Goal: Complete application form: Complete application form

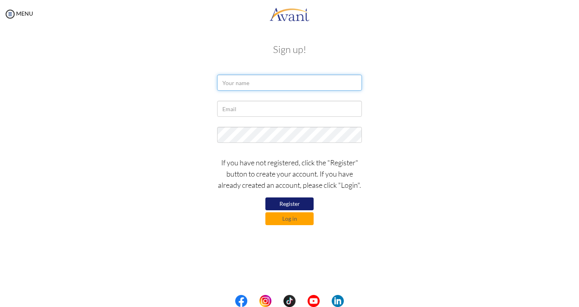
click at [261, 77] on input "text" at bounding box center [289, 83] width 145 height 16
click at [297, 208] on button "Register" at bounding box center [289, 204] width 48 height 13
click at [221, 85] on input "text" at bounding box center [289, 83] width 145 height 16
type input "P"
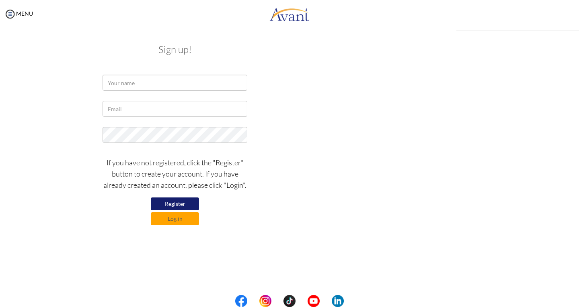
click at [372, 32] on div "My Status What is the next step? We would like you to watch the introductory vi…" at bounding box center [289, 181] width 579 height 307
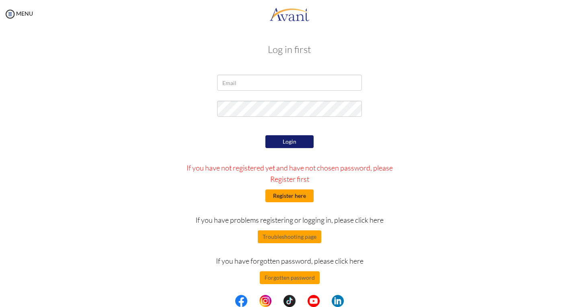
click at [276, 191] on button "Register here" at bounding box center [289, 196] width 48 height 13
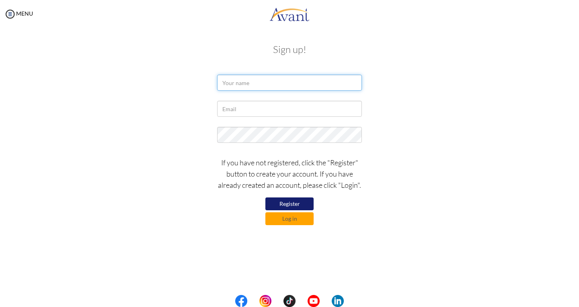
click at [240, 83] on input "text" at bounding box center [289, 83] width 145 height 16
type input "Pauline Grace Domingo"
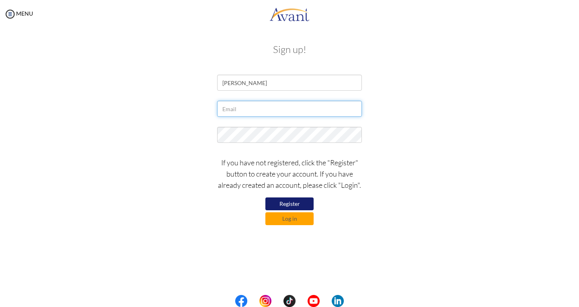
click at [247, 113] on input "text" at bounding box center [289, 109] width 145 height 16
type input "paulinedomingo1800@gmail.com"
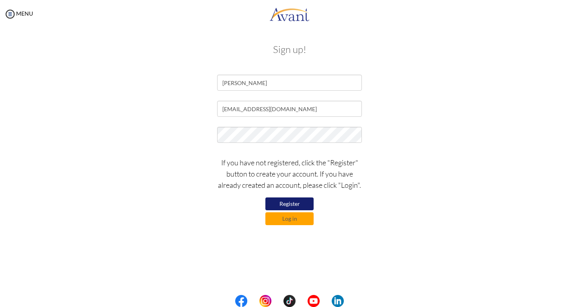
click at [298, 202] on button "Register" at bounding box center [289, 204] width 48 height 13
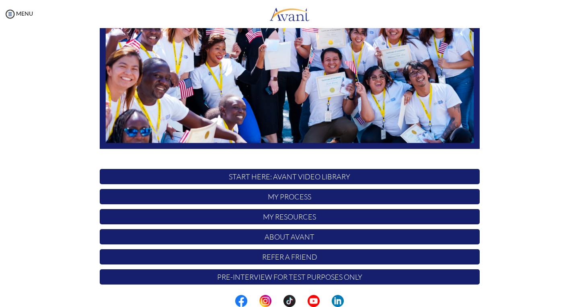
scroll to position [139, 0]
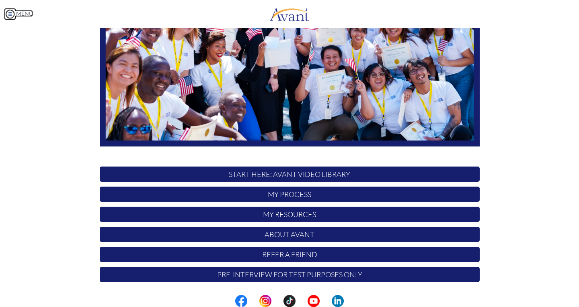
click at [18, 13] on link "MENU" at bounding box center [18, 13] width 29 height 7
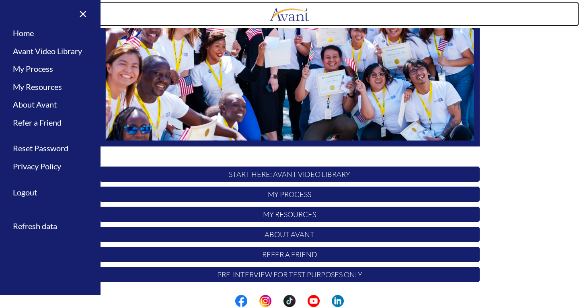
click at [190, 6] on link at bounding box center [289, 14] width 579 height 24
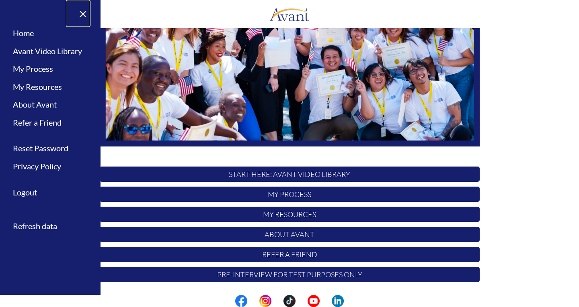
click at [84, 16] on link "×" at bounding box center [78, 13] width 25 height 27
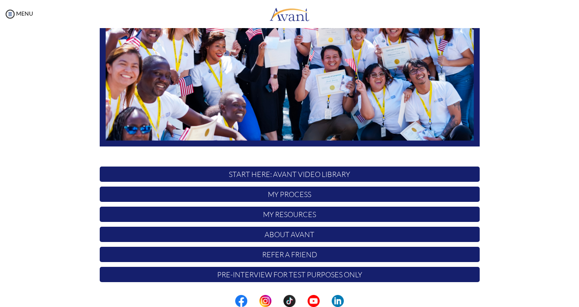
click at [279, 196] on p "My Process" at bounding box center [290, 194] width 380 height 15
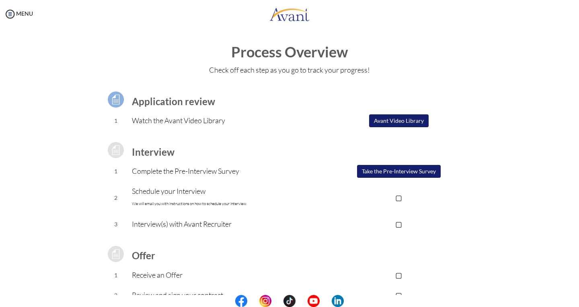
click at [408, 115] on button "Avant Video Library" at bounding box center [398, 121] width 59 height 13
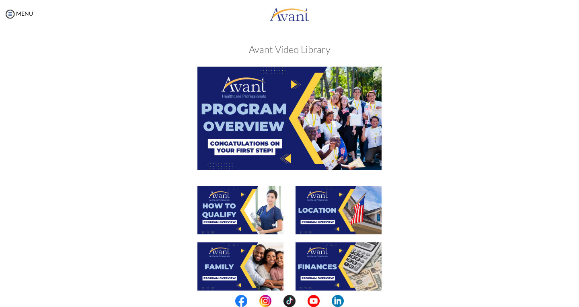
click at [296, 119] on img at bounding box center [289, 118] width 184 height 103
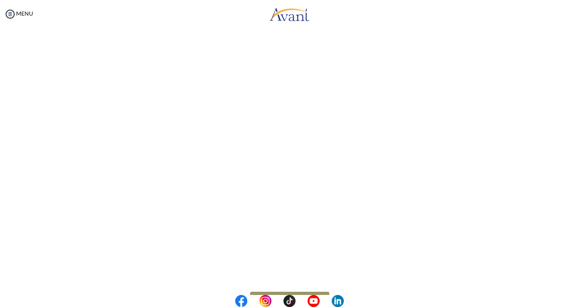
scroll to position [66, 0]
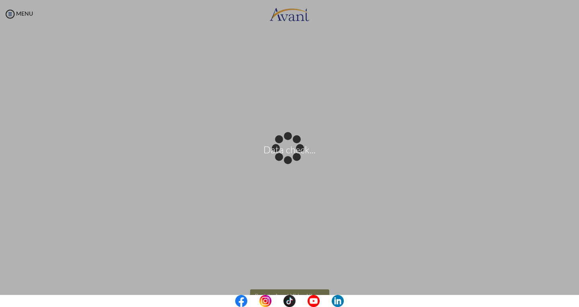
click at [387, 291] on body "Data check... Maintenance break. Please come back in 2 hours. MENU My Status Wh…" at bounding box center [289, 153] width 579 height 307
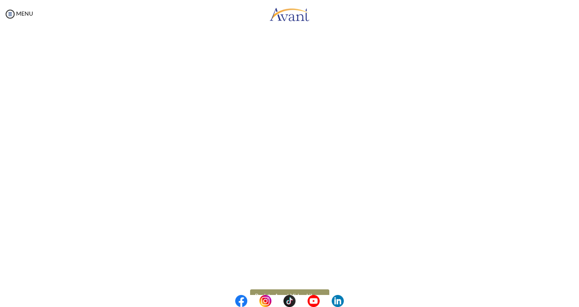
scroll to position [88, 0]
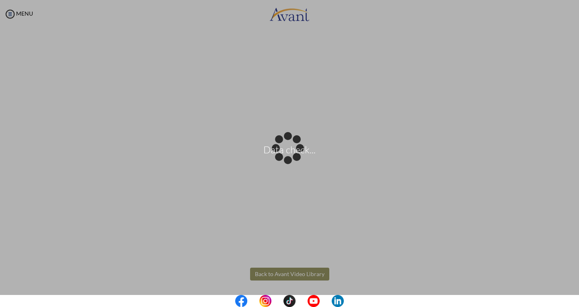
click at [293, 274] on body "Data check... Maintenance break. Please come back in 2 hours. MENU My Status Wh…" at bounding box center [289, 153] width 579 height 307
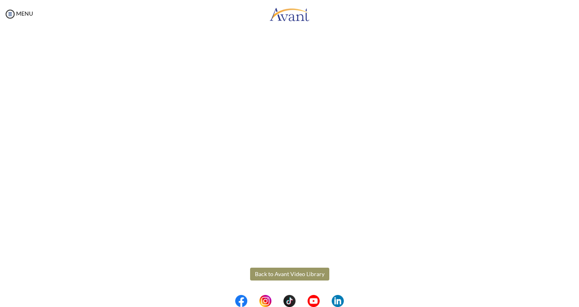
click at [305, 276] on button "Back to Avant Video Library" at bounding box center [289, 274] width 79 height 13
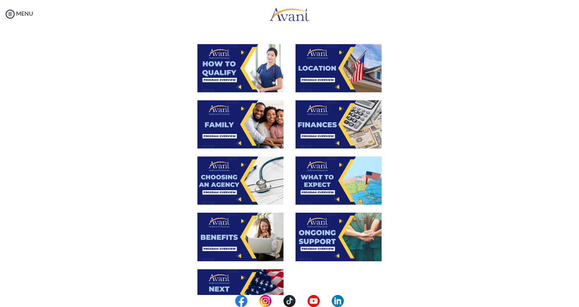
scroll to position [143, 0]
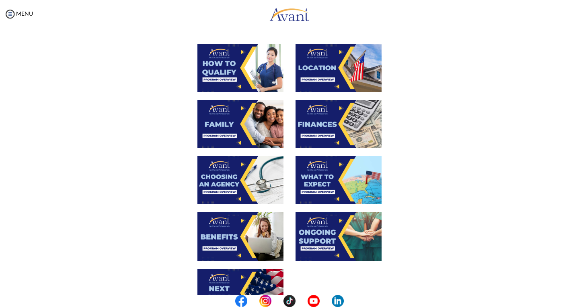
click at [225, 58] on img at bounding box center [240, 68] width 86 height 48
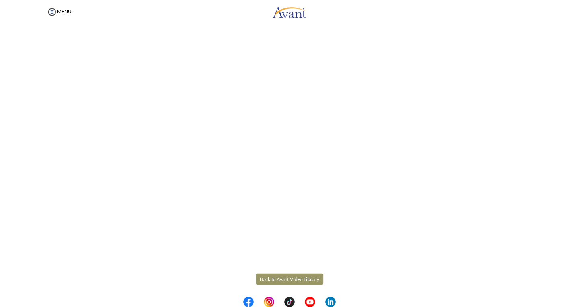
scroll to position [88, 0]
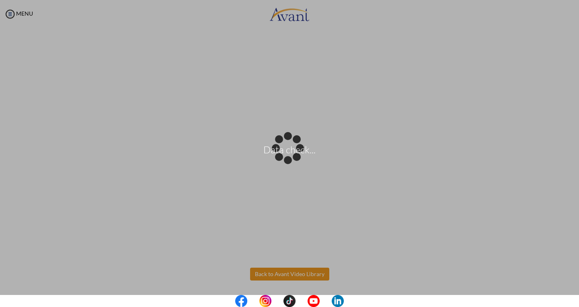
click at [295, 271] on body "Data check... Maintenance break. Please come back in 2 hours. MENU My Status Wh…" at bounding box center [289, 153] width 579 height 307
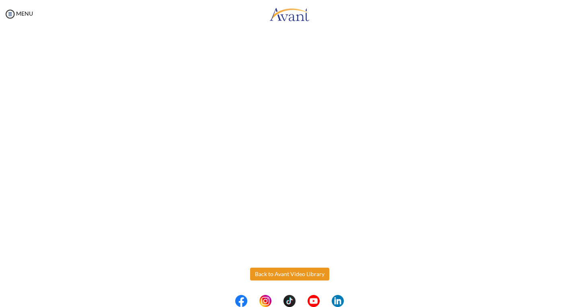
click at [295, 271] on button "Back to Avant Video Library" at bounding box center [289, 274] width 79 height 13
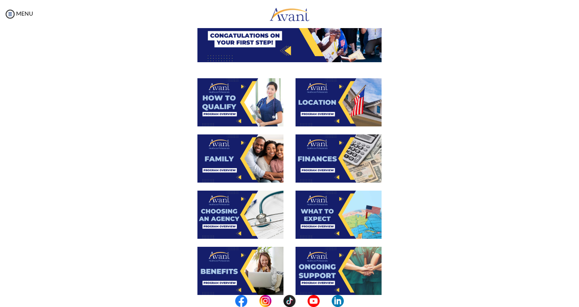
scroll to position [109, 0]
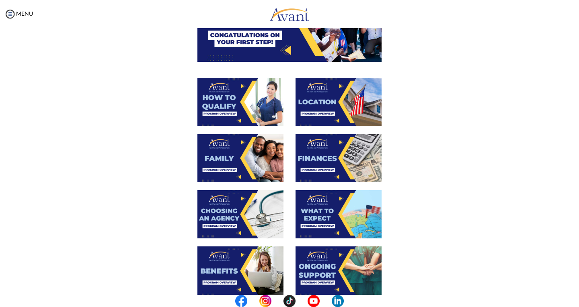
click at [246, 203] on img at bounding box center [240, 214] width 86 height 48
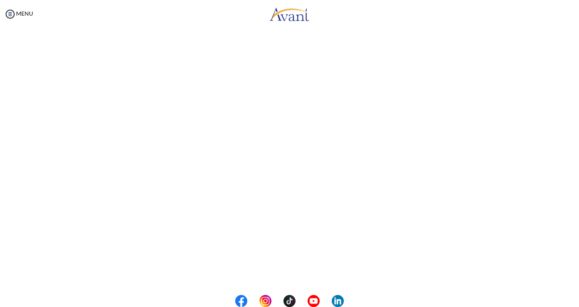
scroll to position [174, 0]
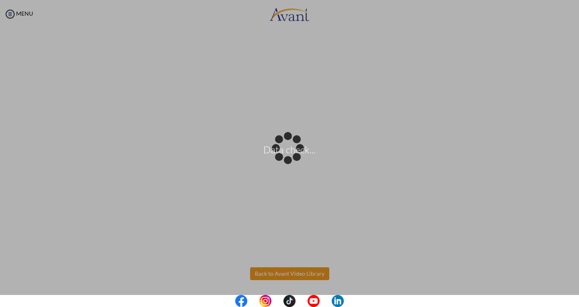
click at [279, 270] on body "Data check... Maintenance break. Please come back in 2 hours. MENU My Status Wh…" at bounding box center [289, 153] width 579 height 307
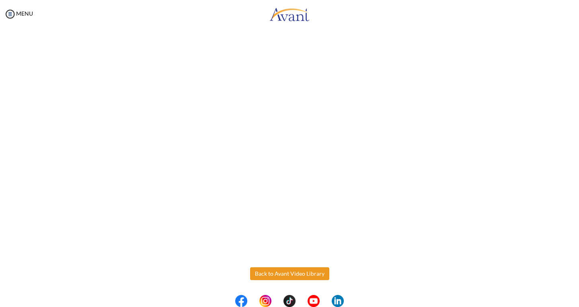
click at [279, 270] on button "Back to Avant Video Library" at bounding box center [289, 274] width 79 height 13
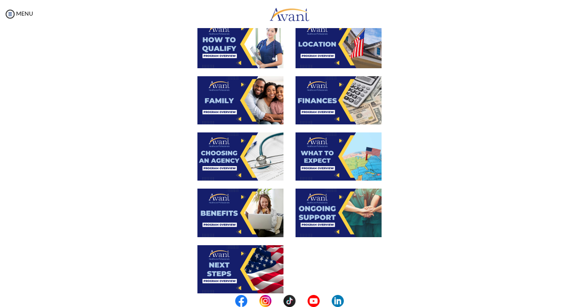
scroll to position [166, 0]
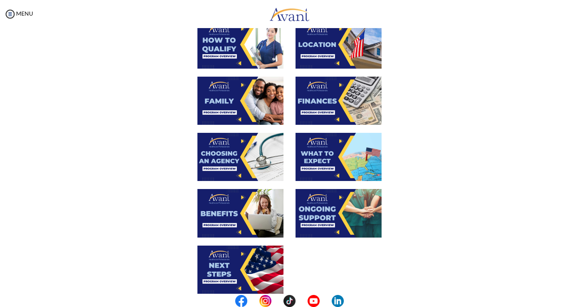
click at [326, 205] on img at bounding box center [338, 213] width 86 height 48
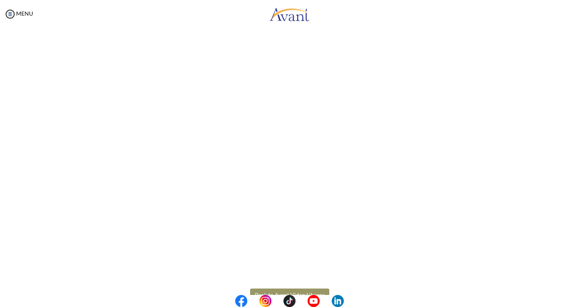
scroll to position [174, 0]
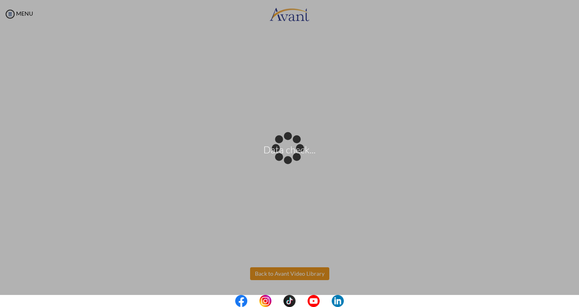
click at [295, 268] on body "Data check... Maintenance break. Please come back in 2 hours. MENU My Status Wh…" at bounding box center [289, 153] width 579 height 307
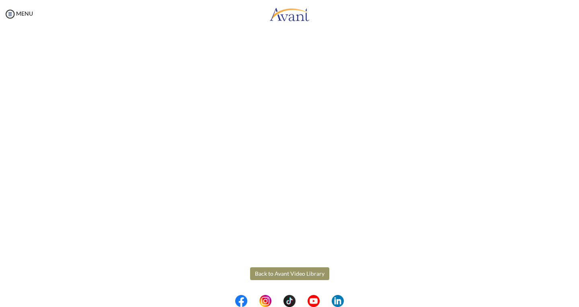
click at [274, 270] on button "Back to Avant Video Library" at bounding box center [289, 274] width 79 height 13
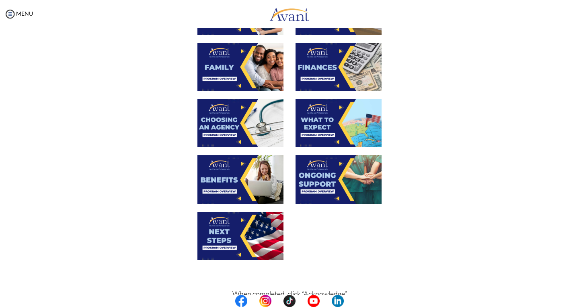
scroll to position [245, 0]
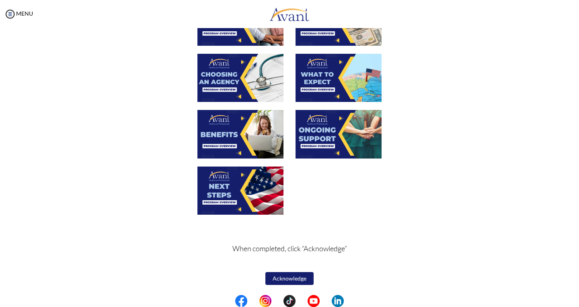
click at [257, 193] on img at bounding box center [240, 191] width 86 height 48
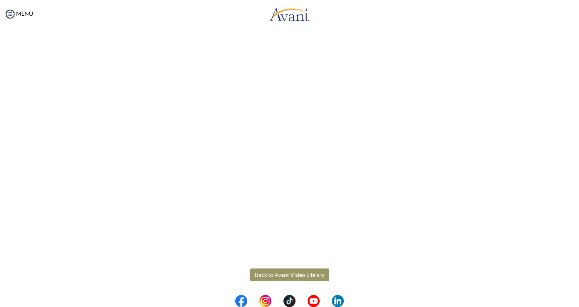
scroll to position [174, 0]
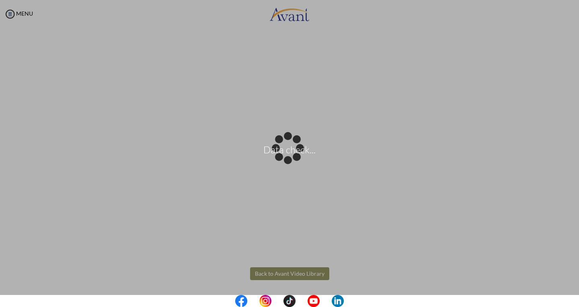
click at [297, 273] on body "Data check... Maintenance break. Please come back in 2 hours. MENU My Status Wh…" at bounding box center [289, 153] width 579 height 307
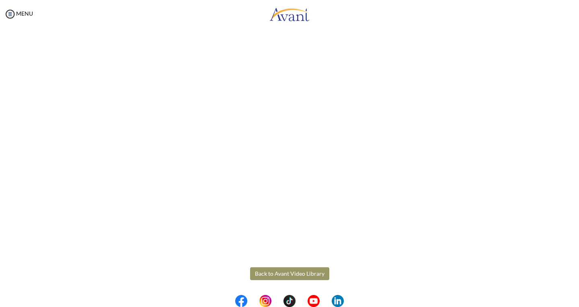
click at [271, 276] on button "Back to Avant Video Library" at bounding box center [289, 274] width 79 height 13
click at [271, 276] on div "Next Steps Back to Avant Video Library" at bounding box center [33, 268] width 547 height 465
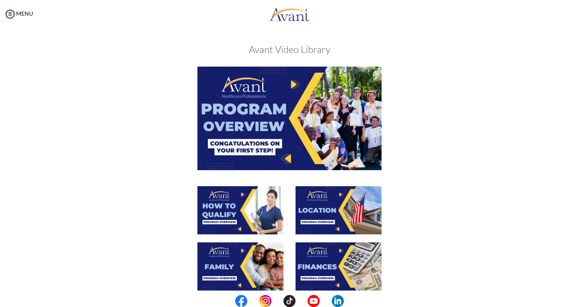
scroll to position [245, 0]
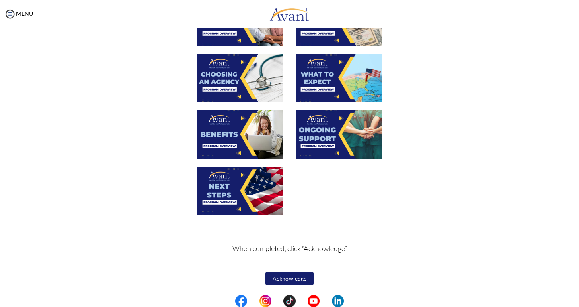
click at [279, 282] on button "Acknowledge" at bounding box center [289, 278] width 48 height 13
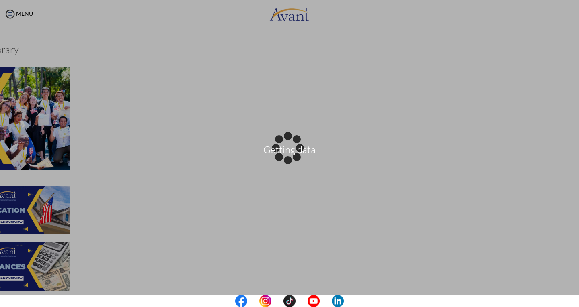
scroll to position [0, 0]
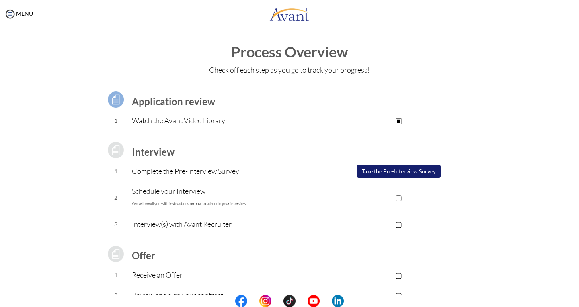
click at [369, 168] on button "Take the Pre-Interview Survey" at bounding box center [399, 171] width 84 height 13
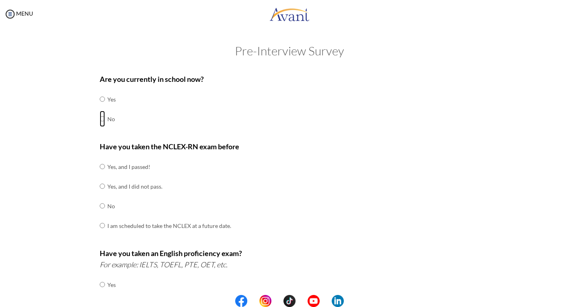
click at [100, 122] on input "radio" at bounding box center [102, 119] width 5 height 16
radio input "true"
click at [100, 166] on input "radio" at bounding box center [102, 167] width 5 height 16
radio input "true"
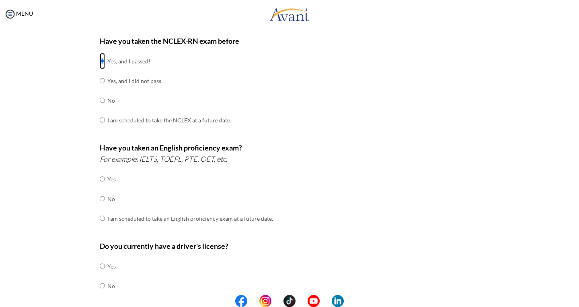
scroll to position [118, 0]
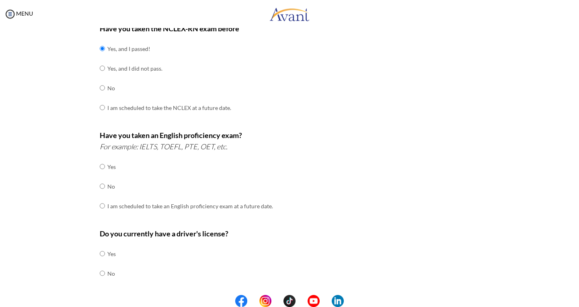
click at [105, 185] on td at bounding box center [106, 187] width 2 height 20
click at [100, 185] on input "radio" at bounding box center [102, 186] width 5 height 16
radio input "true"
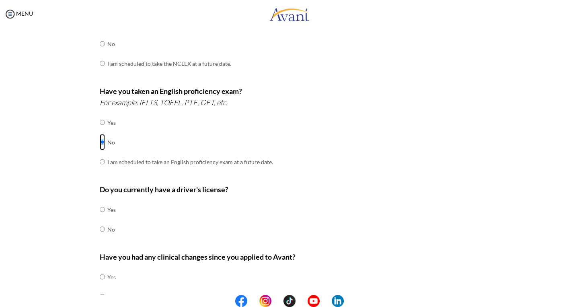
scroll to position [168, 0]
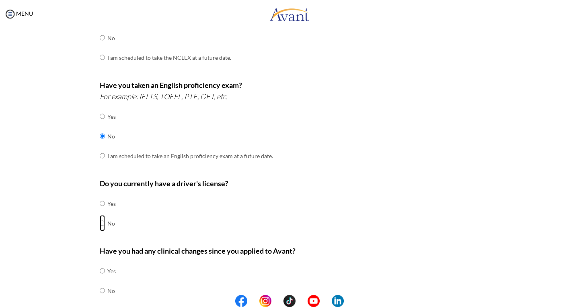
click at [100, 221] on input "radio" at bounding box center [102, 223] width 5 height 16
radio input "true"
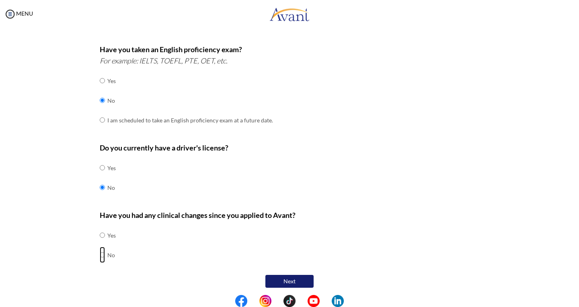
click at [100, 251] on input "radio" at bounding box center [102, 255] width 5 height 16
radio input "true"
click at [100, 231] on input "radio" at bounding box center [102, 235] width 5 height 16
radio input "true"
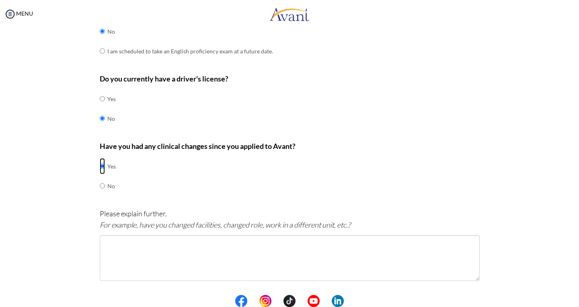
scroll to position [294, 0]
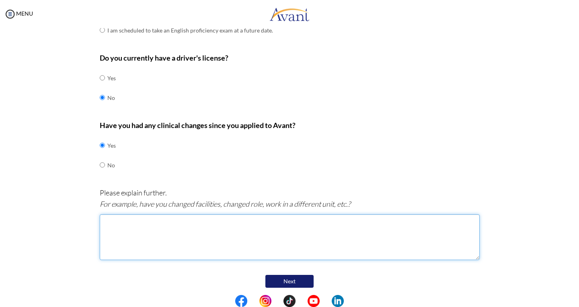
click at [240, 225] on textarea at bounding box center [290, 238] width 380 height 46
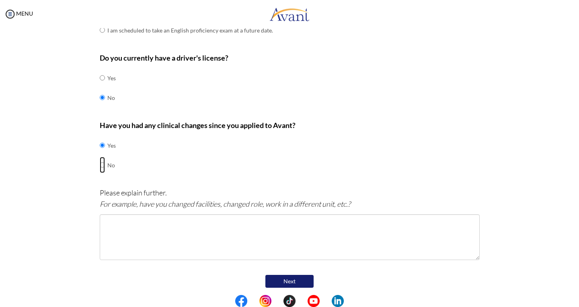
click at [100, 162] on input "radio" at bounding box center [102, 165] width 5 height 16
radio input "true"
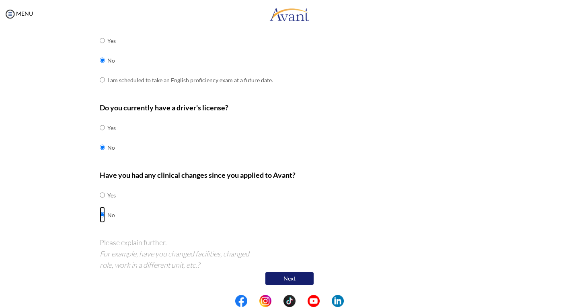
scroll to position [204, 0]
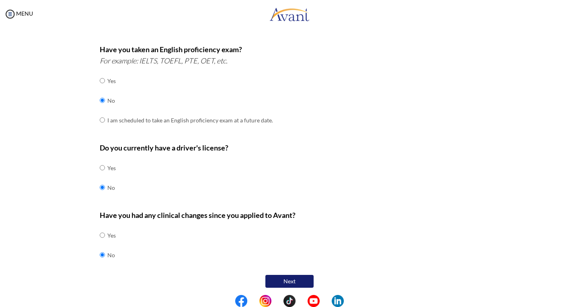
click at [296, 279] on button "Next" at bounding box center [289, 281] width 48 height 13
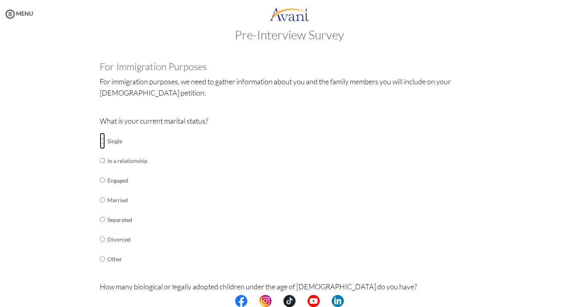
click at [100, 141] on input "radio" at bounding box center [102, 141] width 5 height 16
radio input "true"
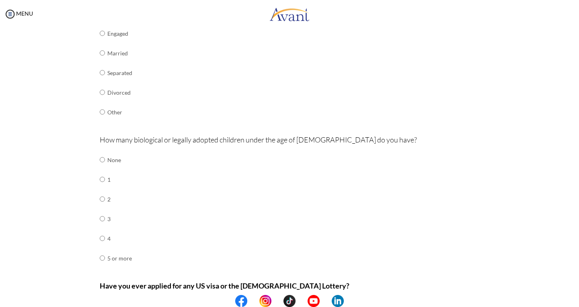
scroll to position [164, 0]
click at [100, 159] on input "radio" at bounding box center [102, 160] width 5 height 16
radio input "true"
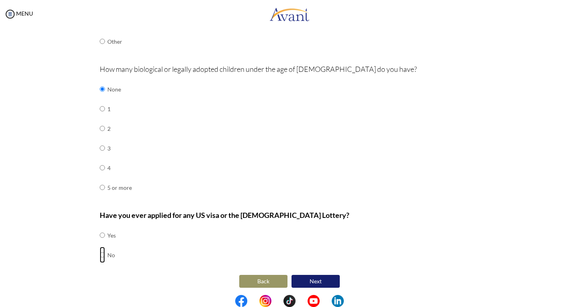
click at [100, 250] on input "radio" at bounding box center [102, 255] width 5 height 16
radio input "true"
drag, startPoint x: 304, startPoint y: 272, endPoint x: 306, endPoint y: 280, distance: 8.3
click at [306, 280] on center "Back Next" at bounding box center [290, 281] width 380 height 17
click at [306, 280] on button "Next" at bounding box center [315, 281] width 48 height 13
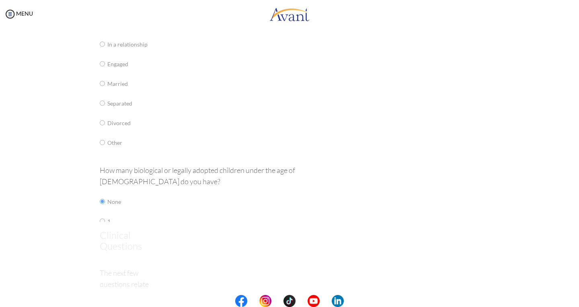
scroll to position [16, 0]
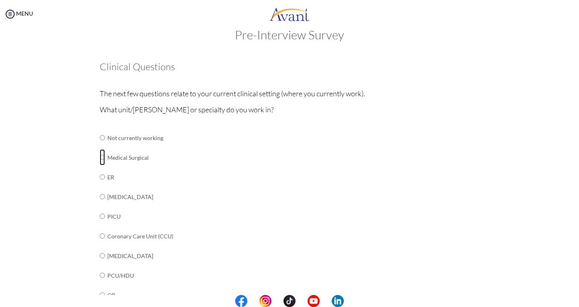
click at [101, 158] on input "radio" at bounding box center [102, 157] width 5 height 16
radio input "true"
click at [101, 158] on input "radio" at bounding box center [102, 157] width 5 height 16
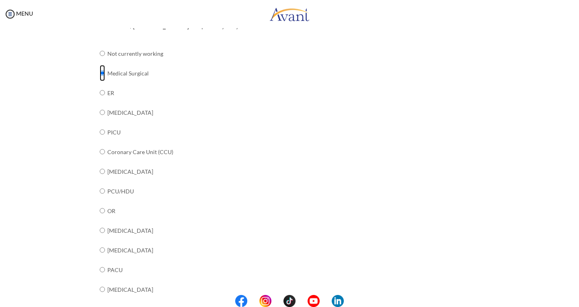
scroll to position [33, 0]
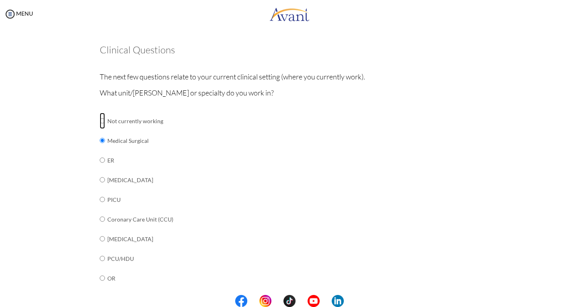
click at [100, 119] on input "radio" at bounding box center [102, 121] width 5 height 16
radio input "true"
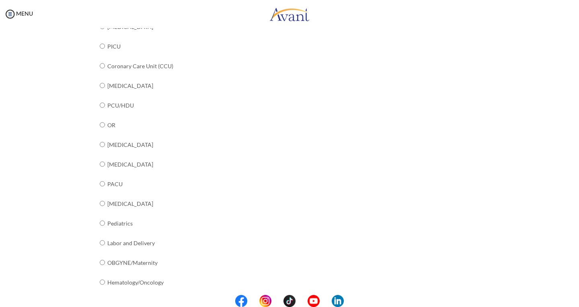
scroll to position [300, 0]
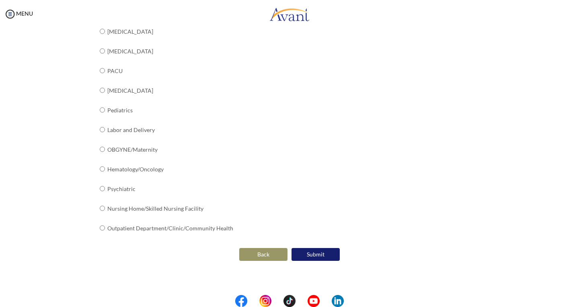
click at [303, 248] on button "Submit" at bounding box center [315, 254] width 48 height 13
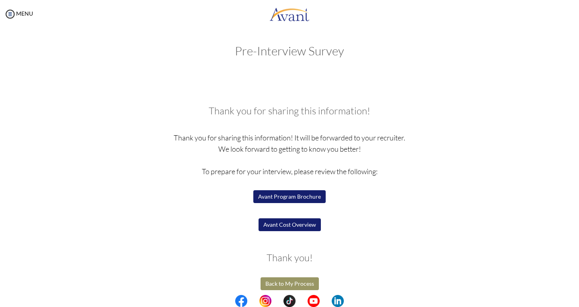
click at [289, 199] on button "Avant Program Brochure" at bounding box center [289, 196] width 72 height 13
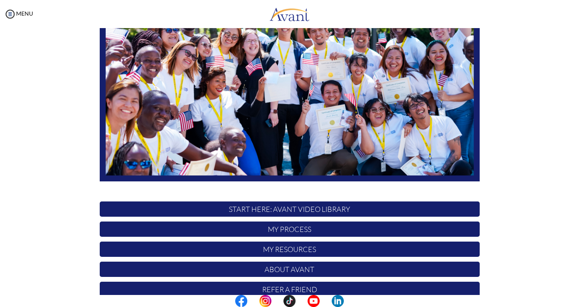
scroll to position [139, 0]
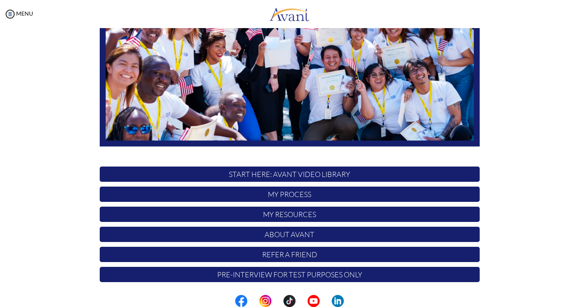
click at [297, 192] on p "My Process" at bounding box center [290, 194] width 380 height 15
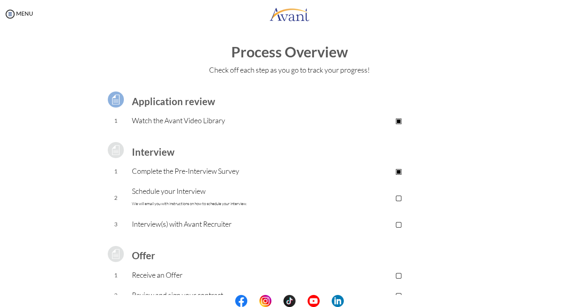
click at [394, 197] on p "▢" at bounding box center [398, 197] width 161 height 11
click at [400, 196] on p "▣" at bounding box center [398, 197] width 161 height 11
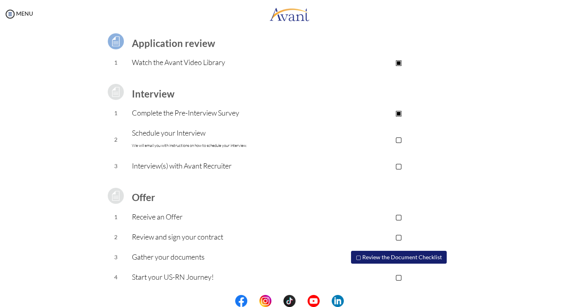
scroll to position [0, 0]
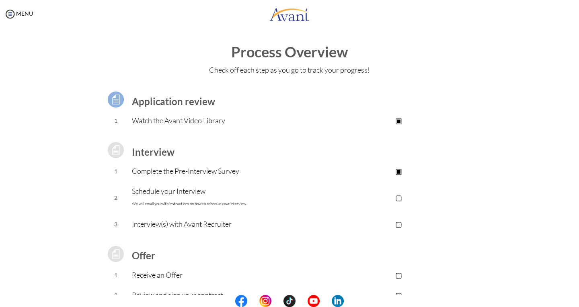
click at [547, 86] on div "Process Overview Check off each step as you go to track your progress! Applicat…" at bounding box center [289, 215] width 563 height 342
click at [557, 82] on div "Process Overview Check off each step as you go to track your progress! Applicat…" at bounding box center [289, 215] width 563 height 342
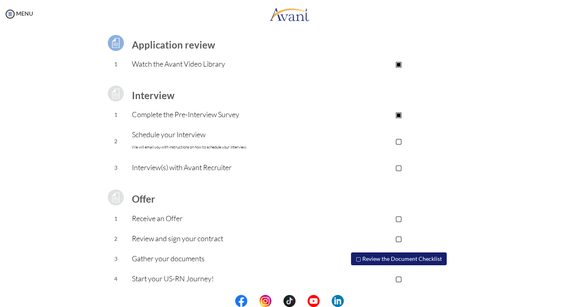
scroll to position [56, 0]
